Goal: Contribute content: Add original content to the website for others to see

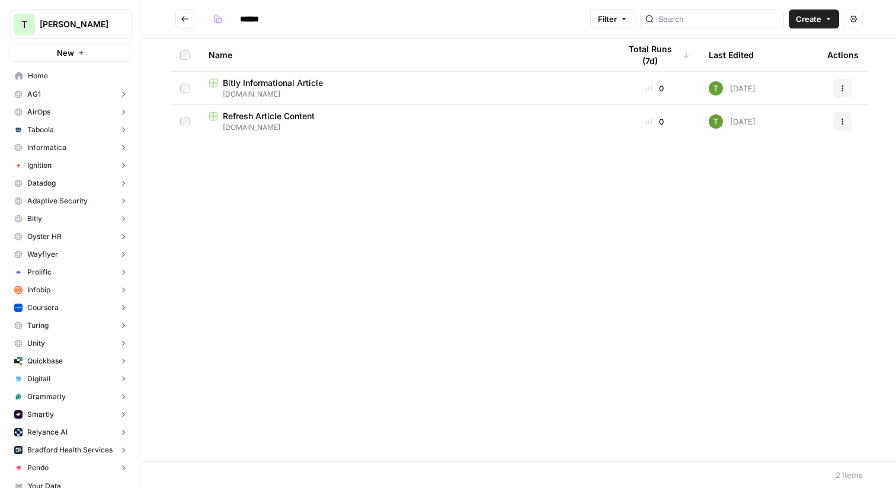
click at [182, 15] on icon "Go back" at bounding box center [185, 19] width 8 height 8
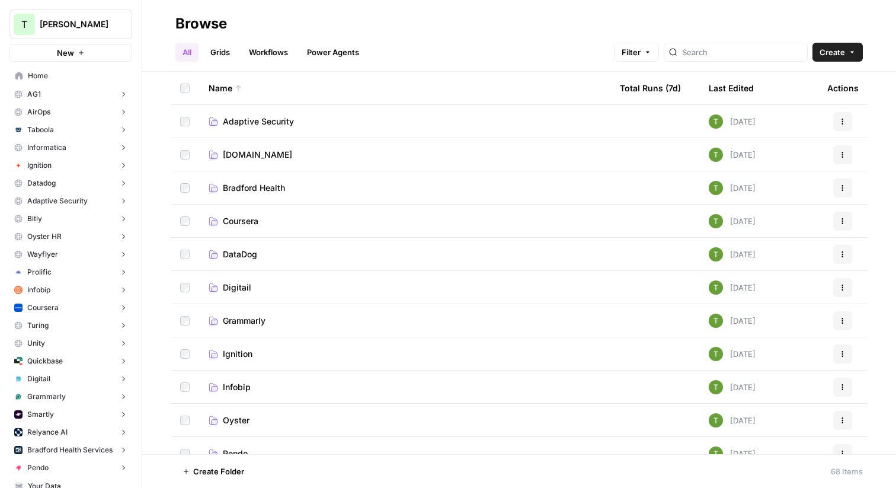
scroll to position [239, 0]
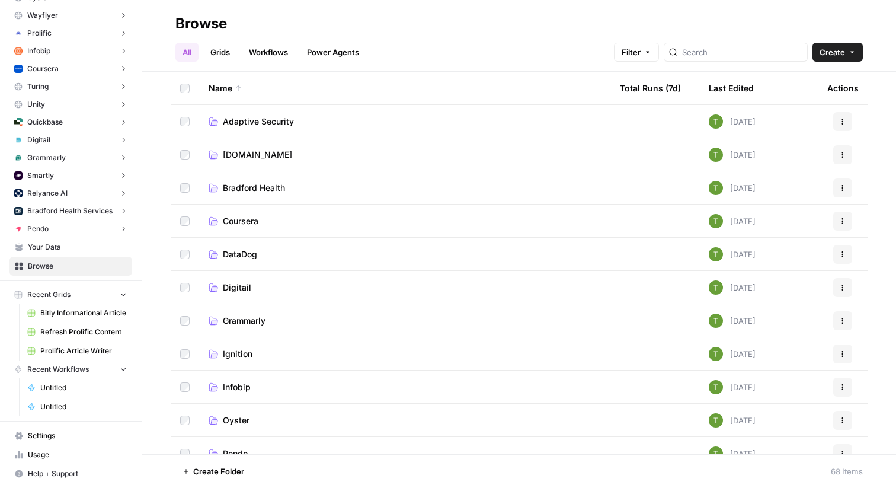
click at [55, 248] on span "Your Data" at bounding box center [77, 247] width 99 height 11
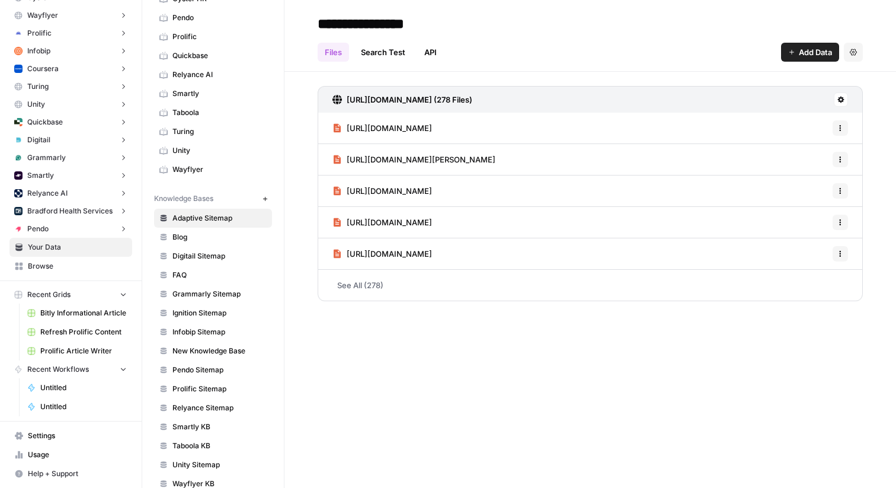
scroll to position [321, 0]
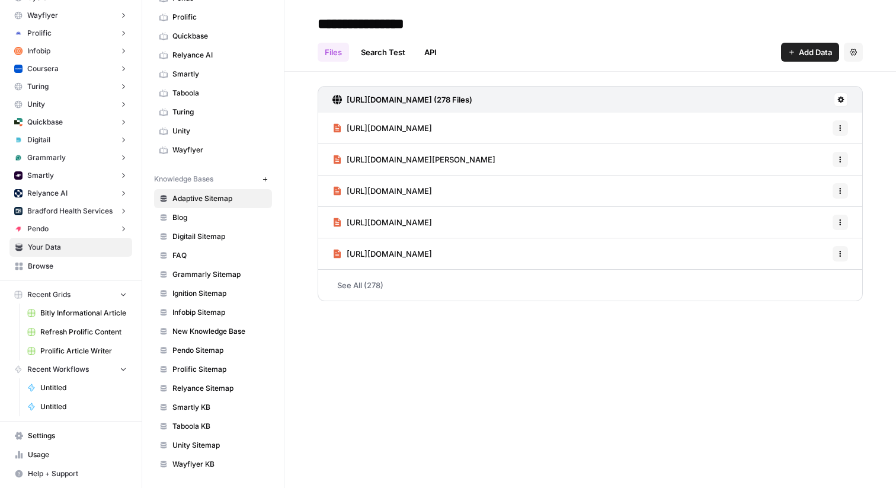
click at [260, 178] on button "New" at bounding box center [265, 179] width 14 height 14
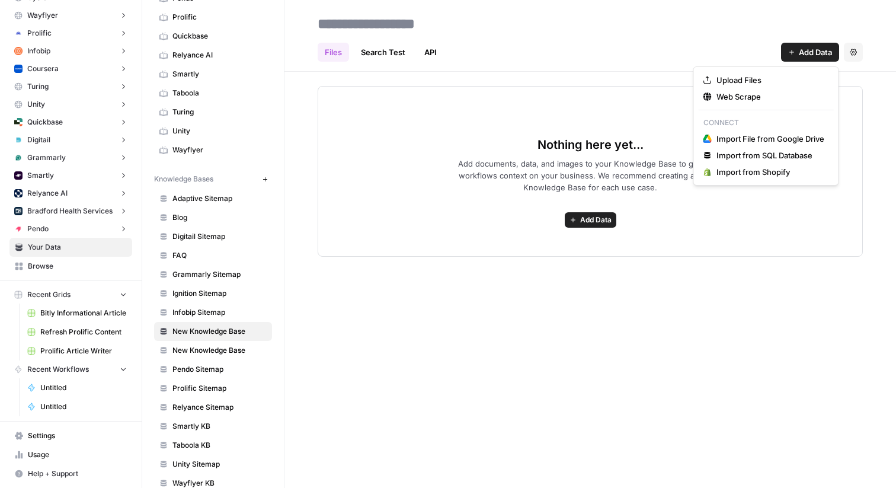
click at [815, 53] on span "Add Data" at bounding box center [815, 52] width 33 height 12
click at [744, 97] on span "Web Scrape" at bounding box center [770, 97] width 108 height 12
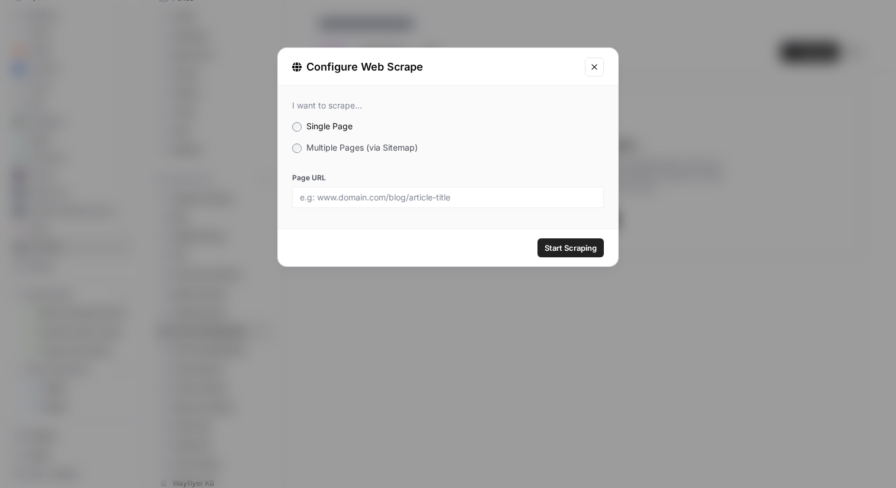
click at [317, 147] on span "Multiple Pages (via Sitemap)" at bounding box center [361, 147] width 111 height 10
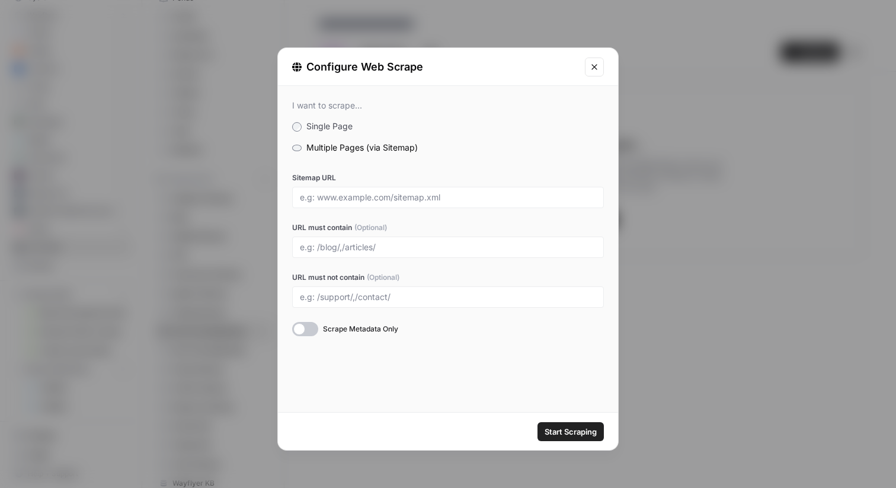
click at [597, 69] on icon "Close modal" at bounding box center [593, 66] width 9 height 9
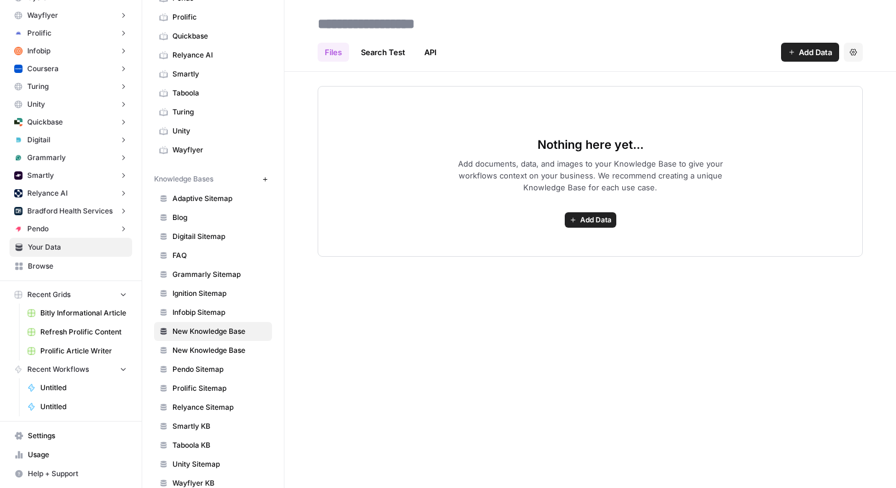
click at [802, 51] on span "Add Data" at bounding box center [815, 52] width 33 height 12
